Goal: Task Accomplishment & Management: Complete application form

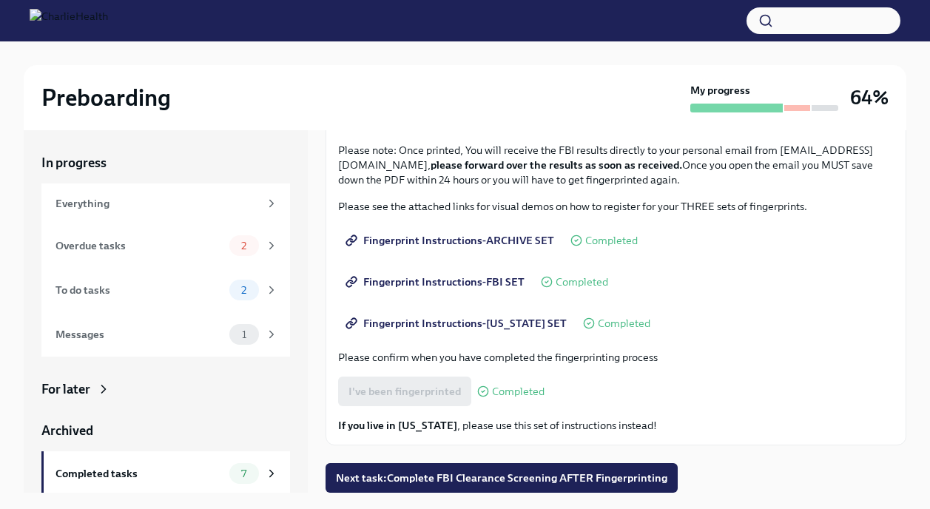
scroll to position [25, 0]
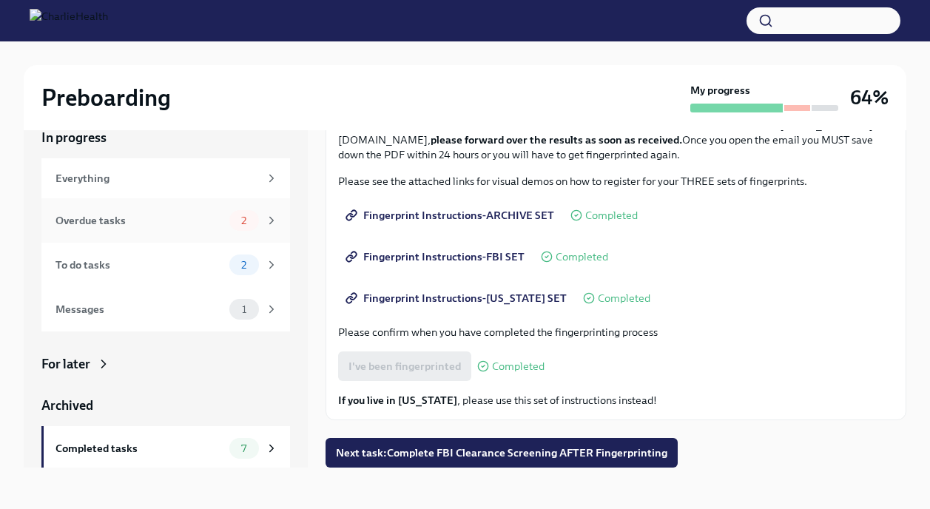
click at [209, 213] on div "Overdue tasks" at bounding box center [139, 220] width 168 height 16
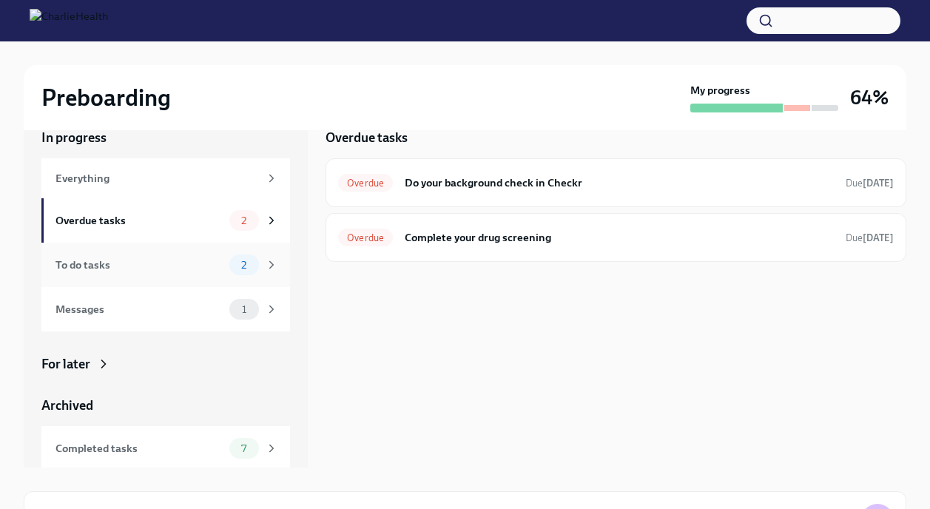
click at [239, 257] on div "2" at bounding box center [244, 264] width 30 height 21
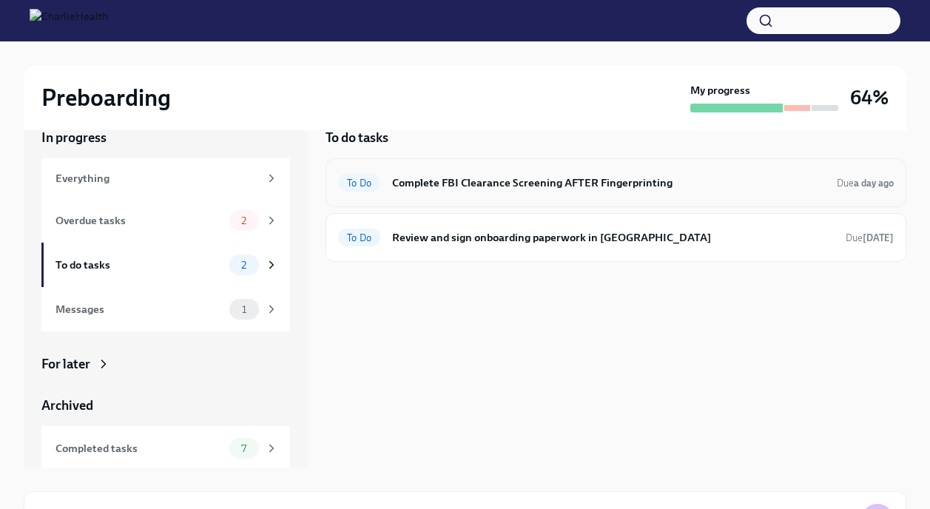
click at [516, 175] on h6 "Complete FBI Clearance Screening AFTER Fingerprinting" at bounding box center [608, 183] width 433 height 16
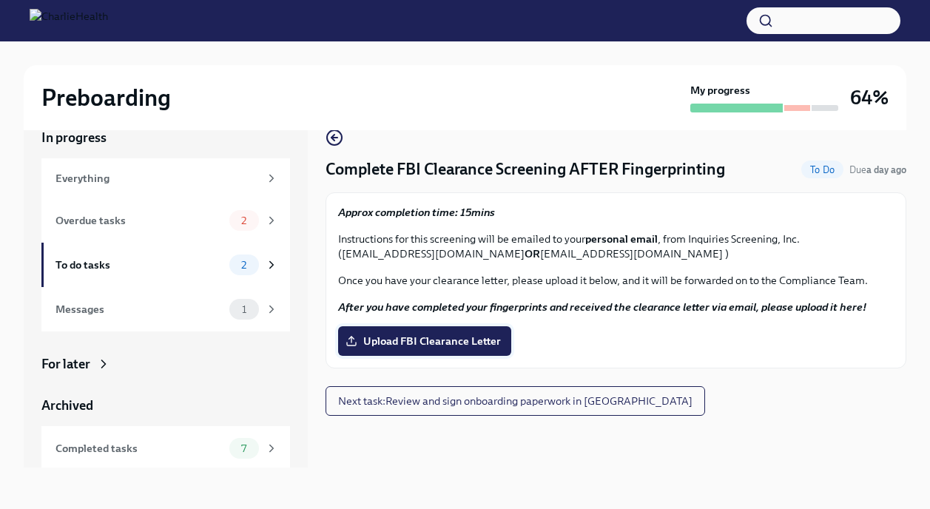
click at [460, 339] on span "Upload FBI Clearance Letter" at bounding box center [424, 341] width 152 height 15
click at [0, 0] on input "Upload FBI Clearance Letter" at bounding box center [0, 0] width 0 height 0
click at [462, 339] on span "Upload FBI Clearance Letter" at bounding box center [424, 341] width 152 height 15
click at [0, 0] on input "Upload FBI Clearance Letter" at bounding box center [0, 0] width 0 height 0
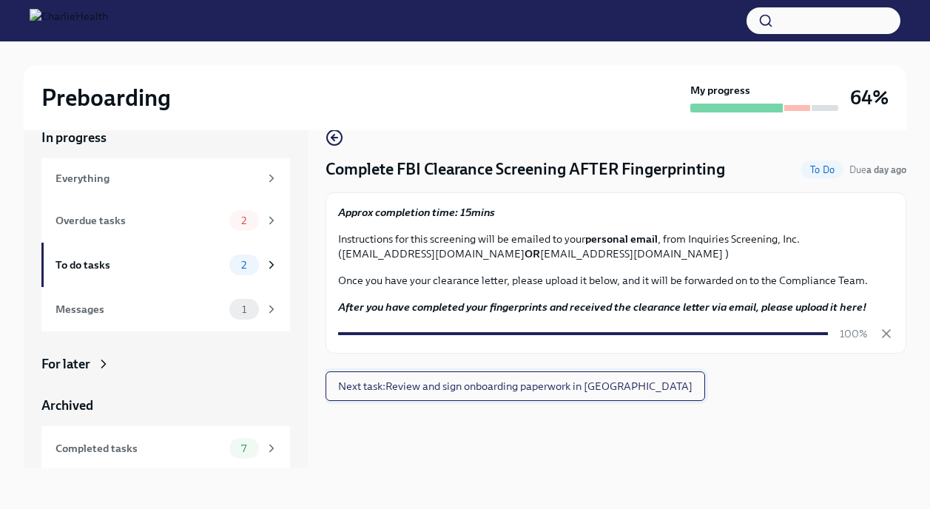
click at [538, 389] on span "Next task : Review and sign onboarding paperwork in [GEOGRAPHIC_DATA]" at bounding box center [515, 386] width 354 height 15
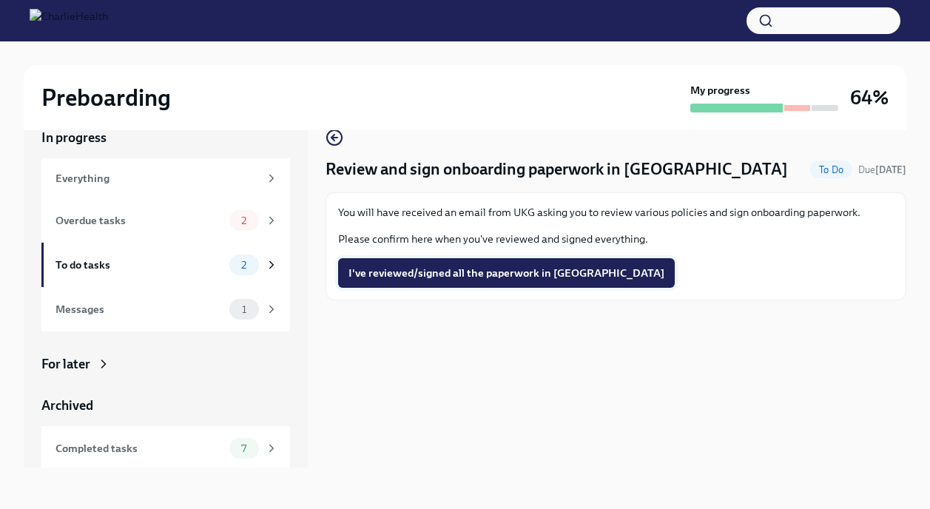
click at [481, 276] on span "I've reviewed/signed all the paperwork in [GEOGRAPHIC_DATA]" at bounding box center [506, 272] width 316 height 15
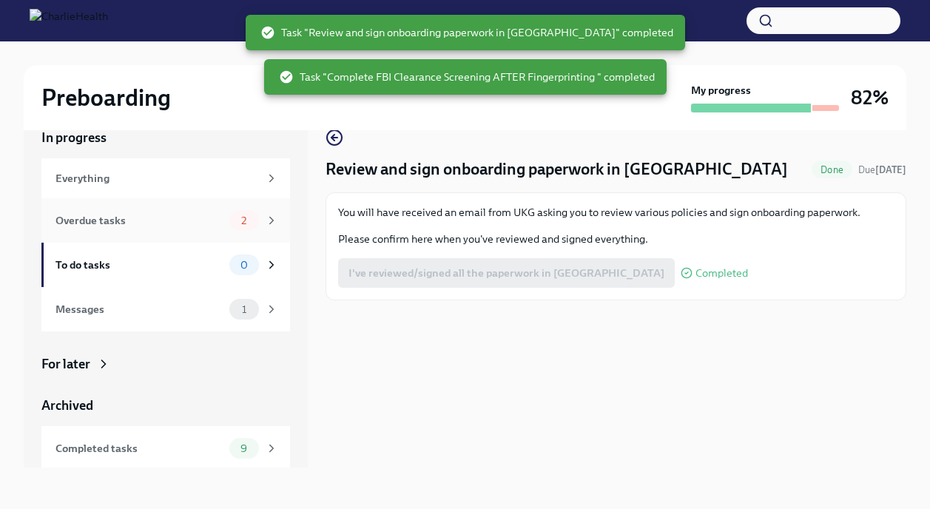
click at [221, 226] on div "Overdue tasks" at bounding box center [139, 220] width 168 height 16
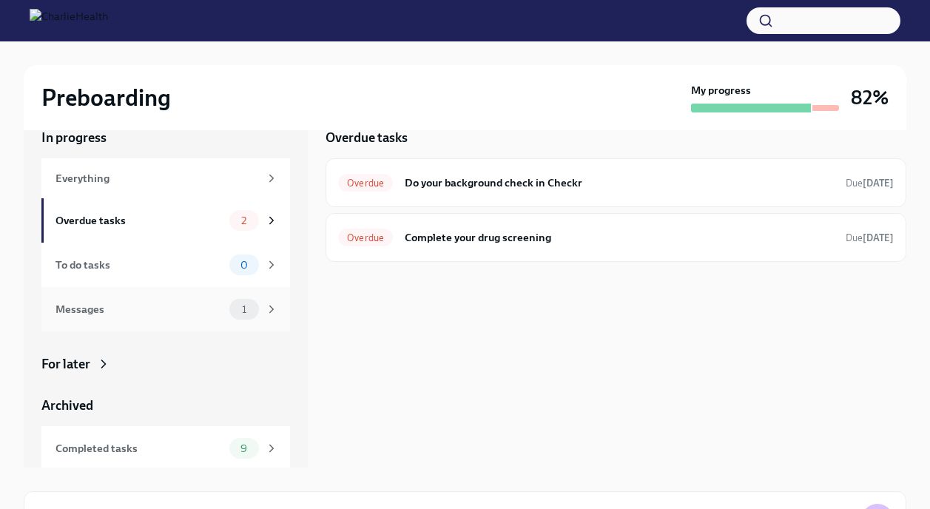
click at [214, 320] on div "Messages 1" at bounding box center [165, 309] width 248 height 44
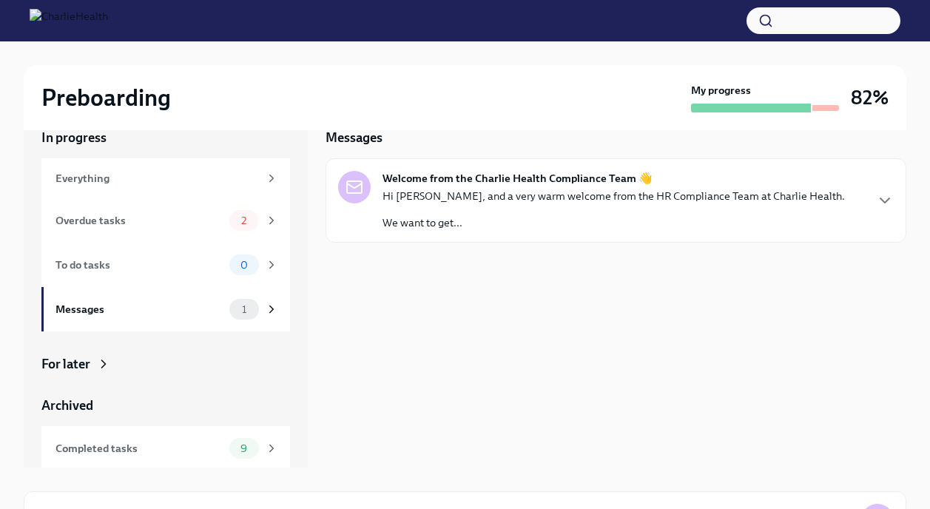
click at [538, 201] on p "Hi [PERSON_NAME], and a very warm welcome from the HR Compliance Team at Charli…" at bounding box center [613, 196] width 462 height 15
